Goal: Information Seeking & Learning: Check status

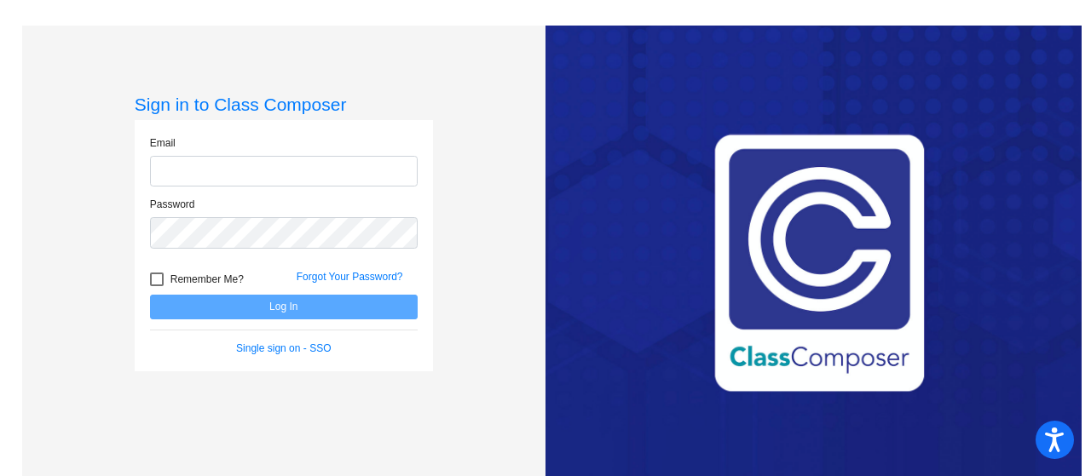
type input "jlorenzo@lehsd.org"
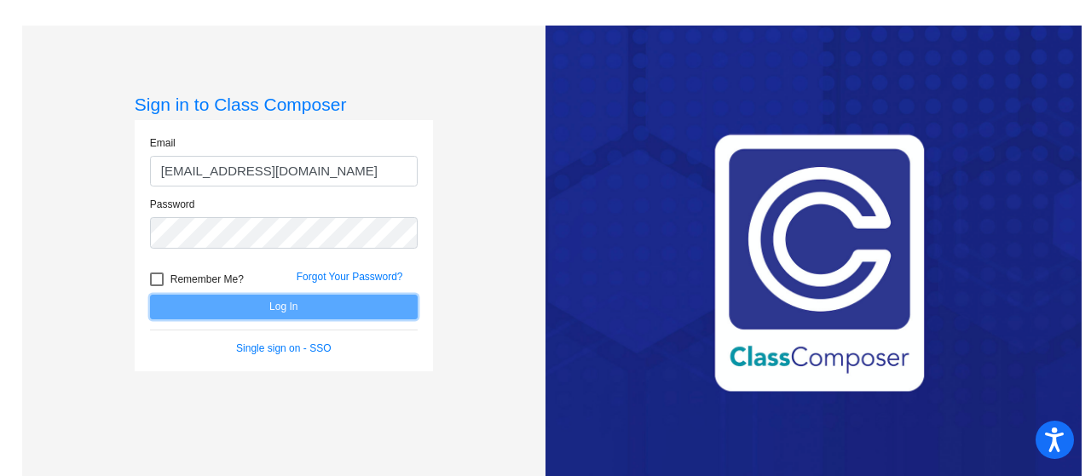
click at [201, 317] on button "Log In" at bounding box center [284, 307] width 268 height 25
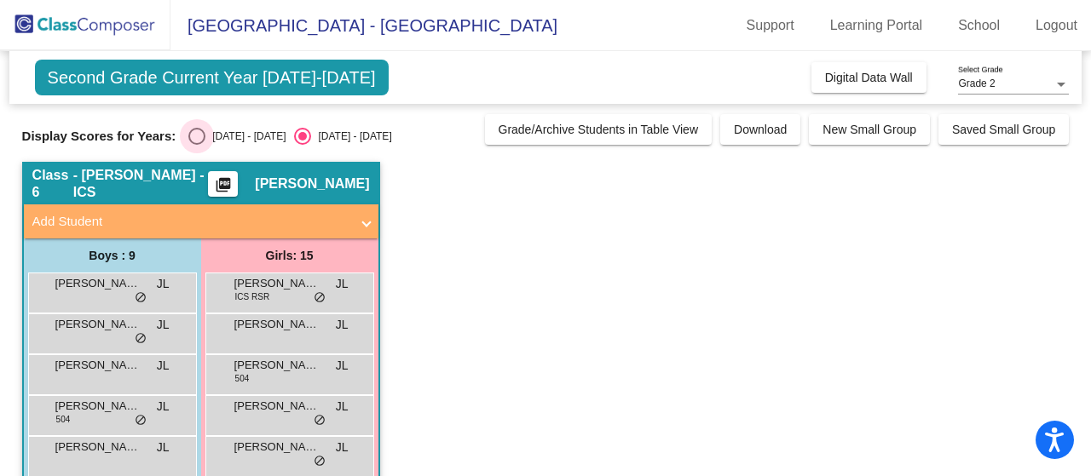
click at [191, 135] on div "Select an option" at bounding box center [196, 136] width 17 height 17
click at [196, 145] on input "2024 - 2025" at bounding box center [196, 145] width 1 height 1
radio input "true"
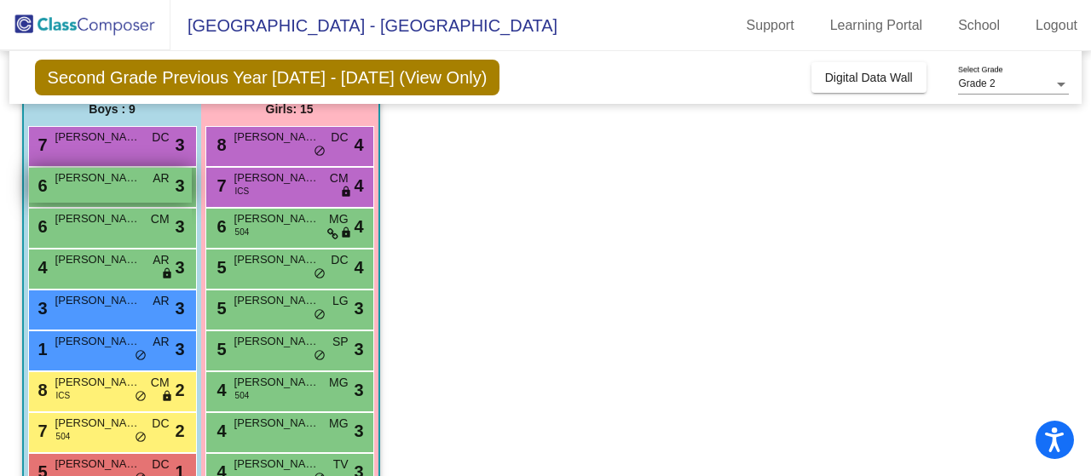
scroll to position [256, 0]
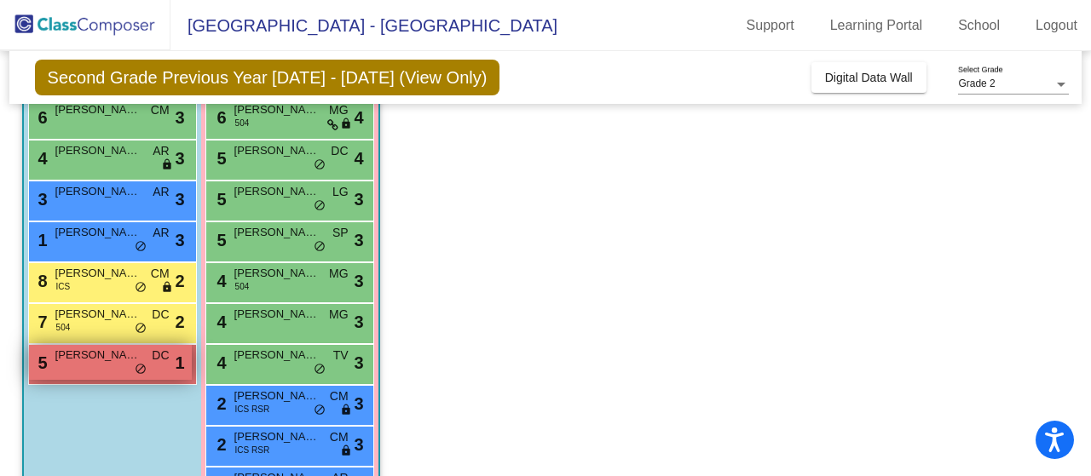
click at [128, 366] on div "5 Cooper Robinson DC lock do_not_disturb_alt 1" at bounding box center [110, 362] width 163 height 35
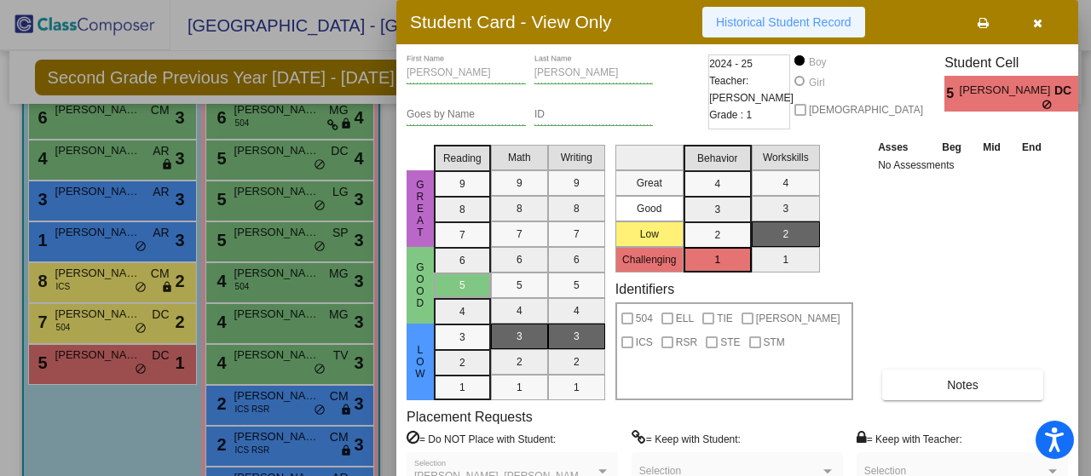
click at [794, 33] on button "Historical Student Record" at bounding box center [783, 22] width 163 height 31
click at [1031, 30] on button "button" at bounding box center [1037, 22] width 55 height 31
